Goal: Use online tool/utility: Utilize a website feature to perform a specific function

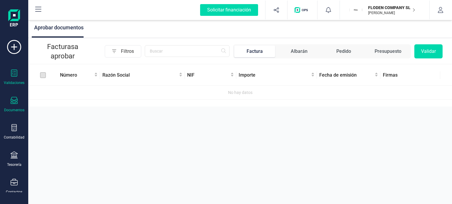
click at [15, 101] on icon at bounding box center [14, 100] width 7 height 7
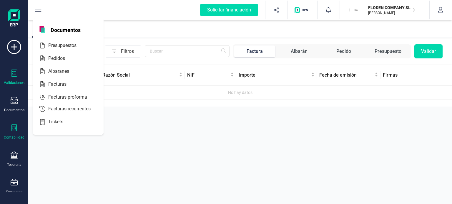
click at [12, 126] on icon at bounding box center [14, 127] width 7 height 7
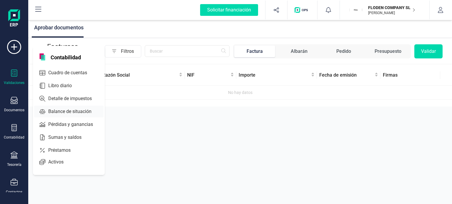
click at [60, 110] on span "Balance de situación" at bounding box center [74, 111] width 56 height 7
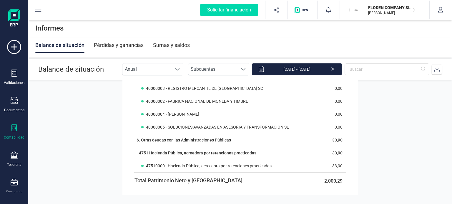
scroll to position [453, 0]
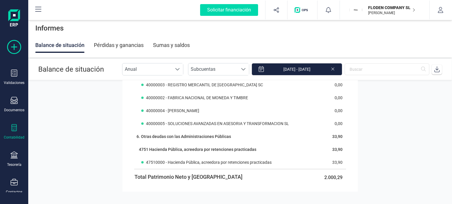
click at [8, 46] on icon at bounding box center [14, 47] width 14 height 14
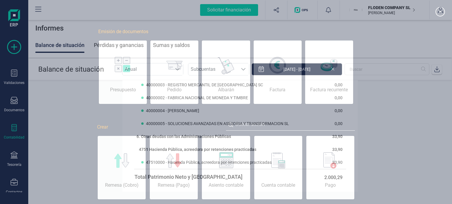
scroll to position [0, 29]
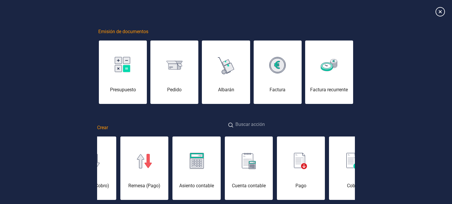
click at [277, 124] on input at bounding box center [290, 125] width 129 height 13
click at [271, 126] on input "e" at bounding box center [290, 125] width 129 height 13
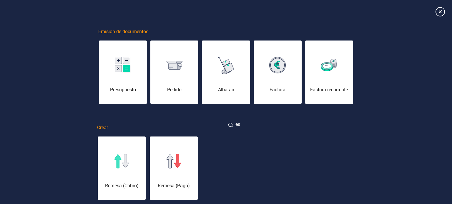
click at [271, 126] on input "es" at bounding box center [290, 125] width 129 height 13
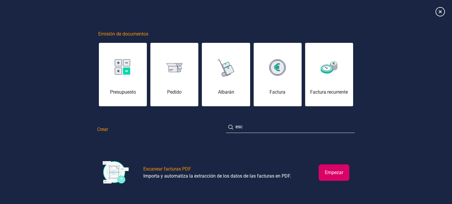
click at [337, 174] on button "Empezar" at bounding box center [334, 173] width 31 height 16
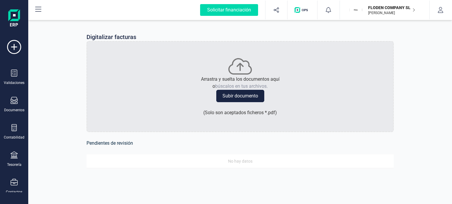
click at [249, 97] on button "Subir documento" at bounding box center [240, 96] width 48 height 12
